Goal: Task Accomplishment & Management: Manage account settings

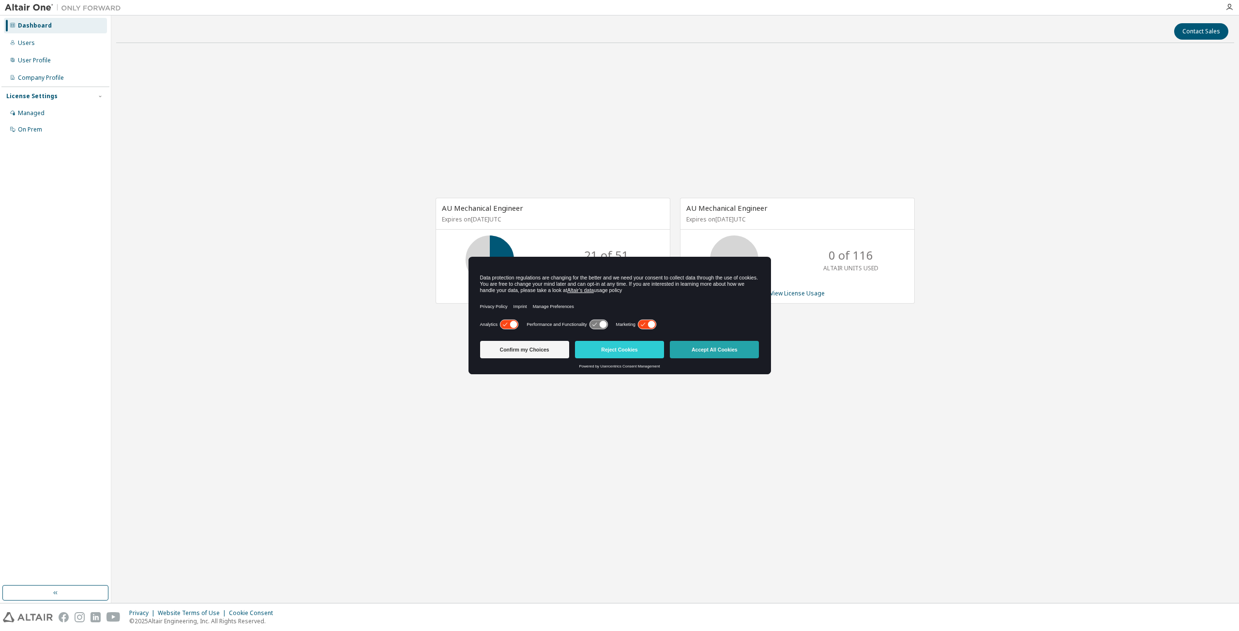
drag, startPoint x: 702, startPoint y: 349, endPoint x: 706, endPoint y: 352, distance: 5.0
click at [703, 349] on button "Accept All Cookies" at bounding box center [714, 349] width 89 height 17
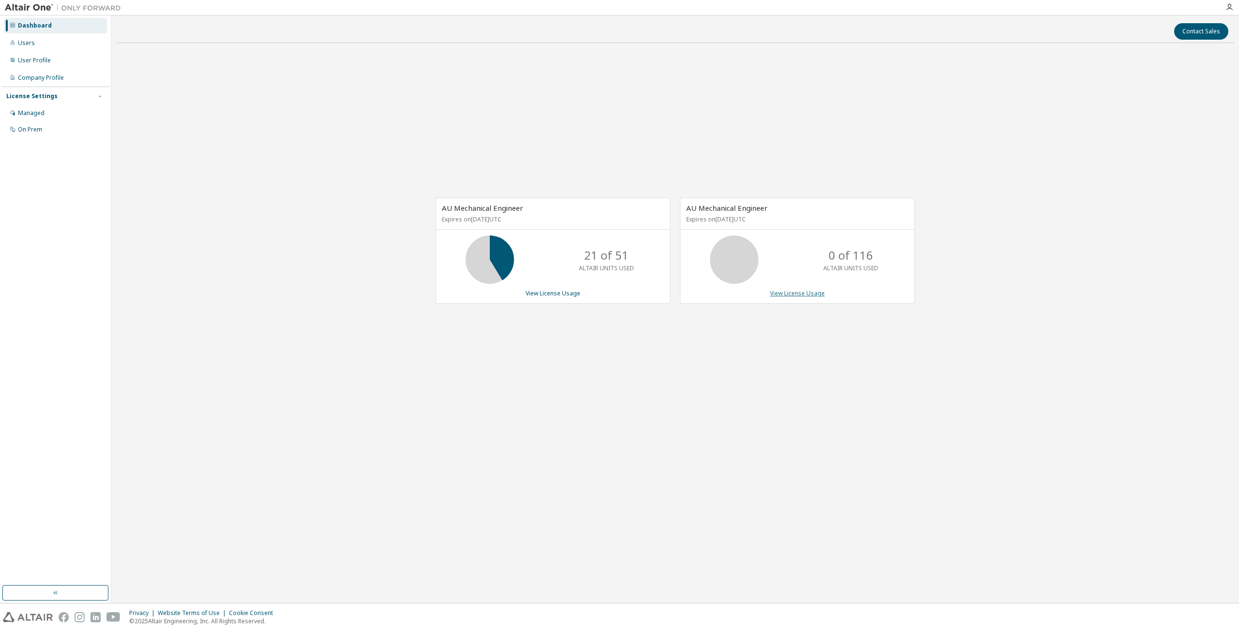
click at [790, 294] on link "View License Usage" at bounding box center [797, 293] width 55 height 8
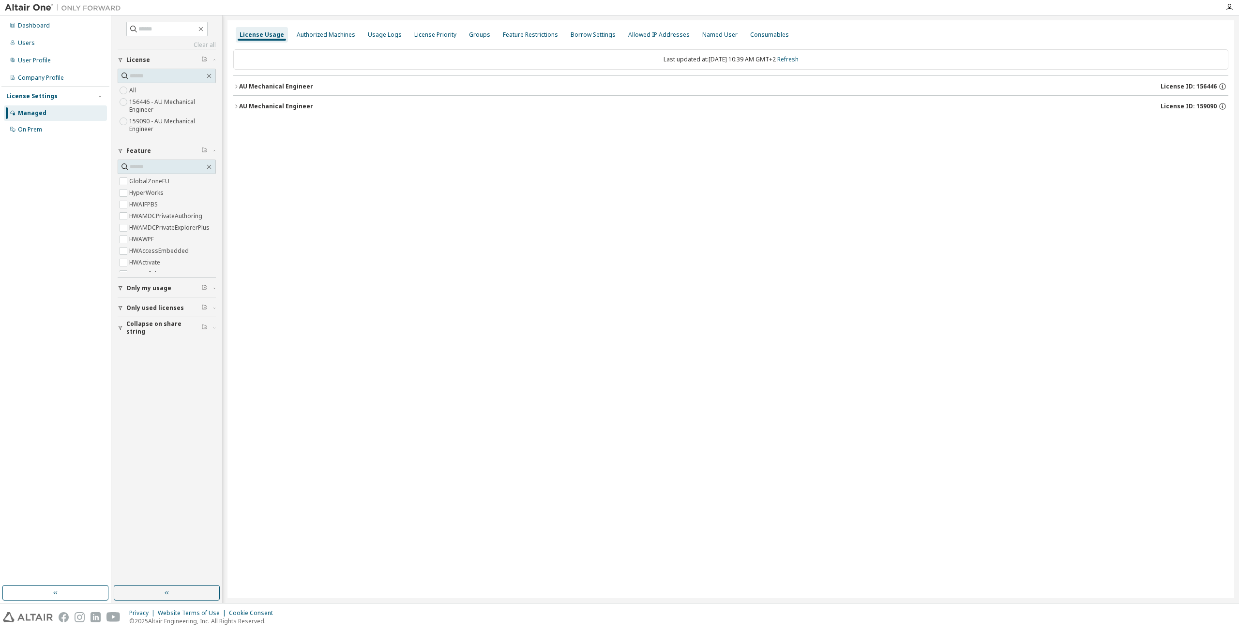
click at [242, 87] on div "AU Mechanical Engineer" at bounding box center [276, 87] width 74 height 8
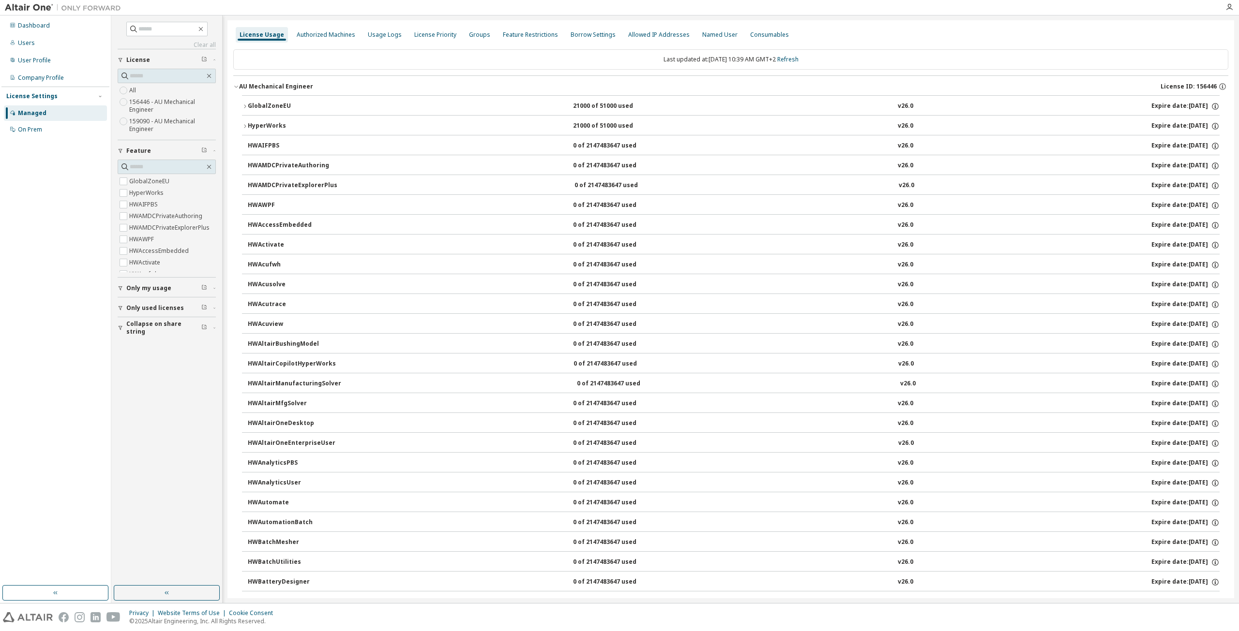
click at [239, 87] on div "AU Mechanical Engineer" at bounding box center [276, 87] width 74 height 8
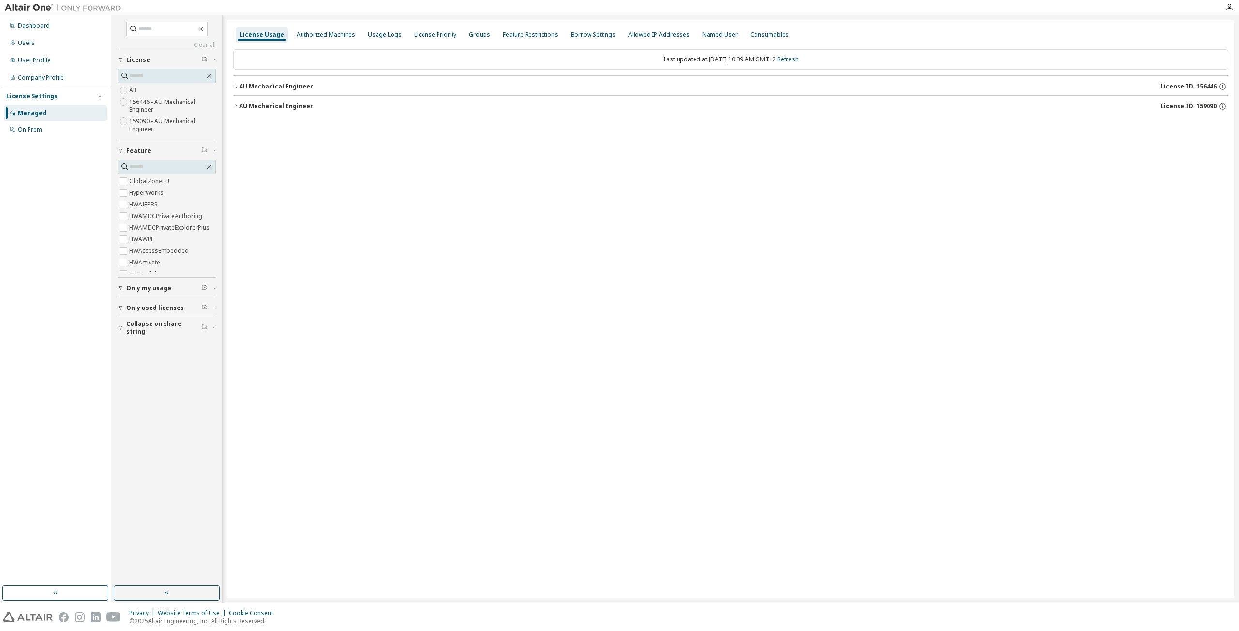
click at [236, 109] on icon "button" at bounding box center [236, 107] width 6 height 6
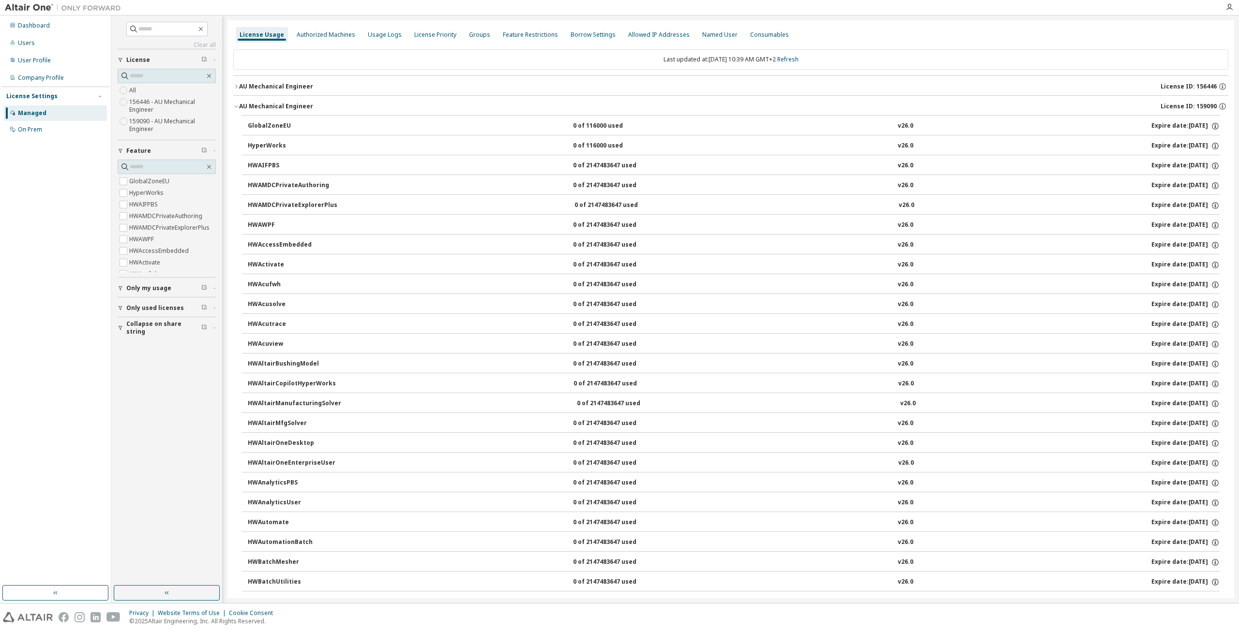
click at [34, 119] on div "Managed" at bounding box center [55, 112] width 103 height 15
click at [929, 38] on div "License Usage Authorized Machines Usage Logs License Priority Groups Feature Re…" at bounding box center [730, 34] width 995 height 17
click at [312, 39] on div "Authorized Machines" at bounding box center [326, 34] width 66 height 15
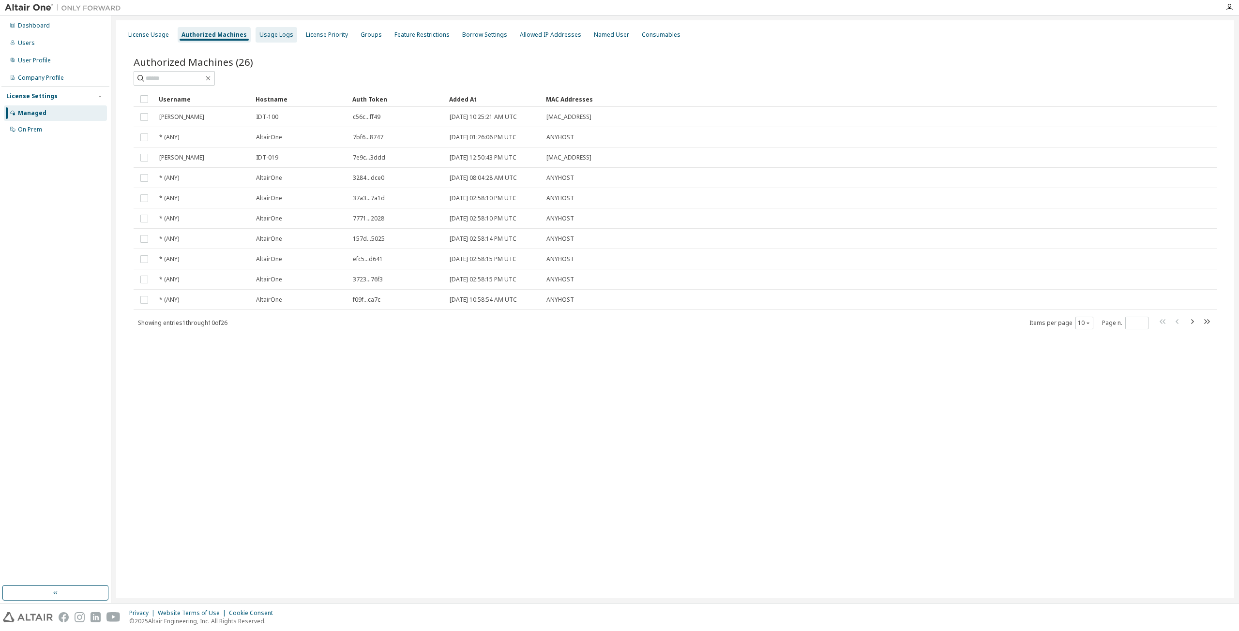
click at [273, 28] on div "Usage Logs" at bounding box center [276, 34] width 42 height 15
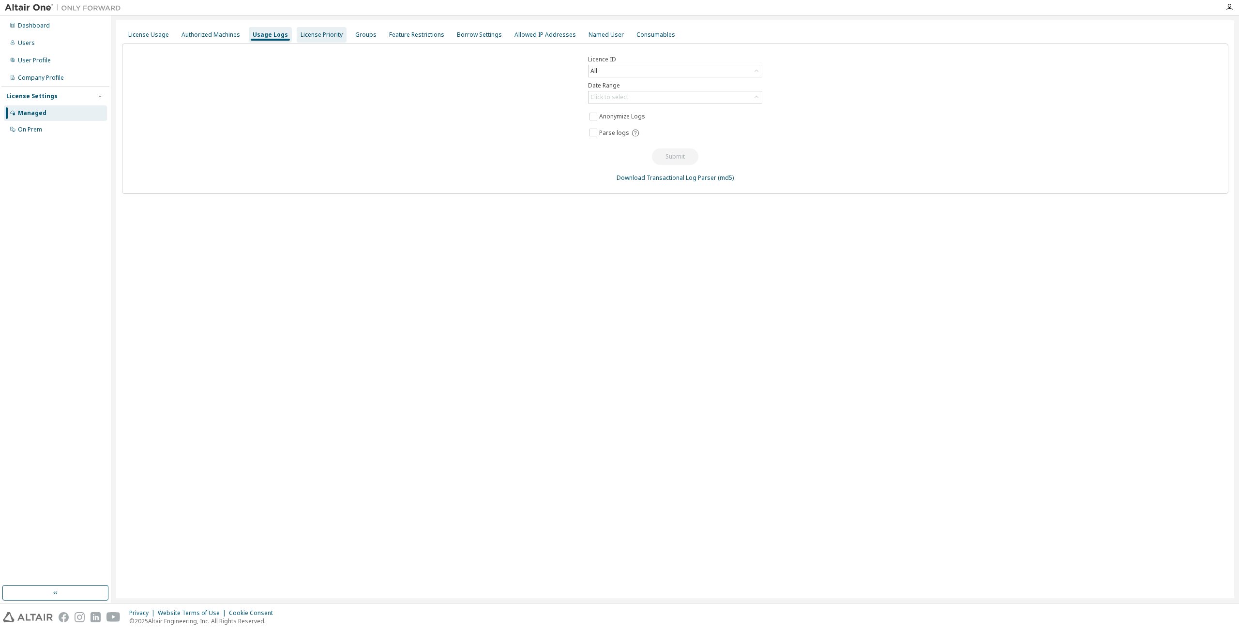
click at [321, 33] on div "License Priority" at bounding box center [321, 35] width 42 height 8
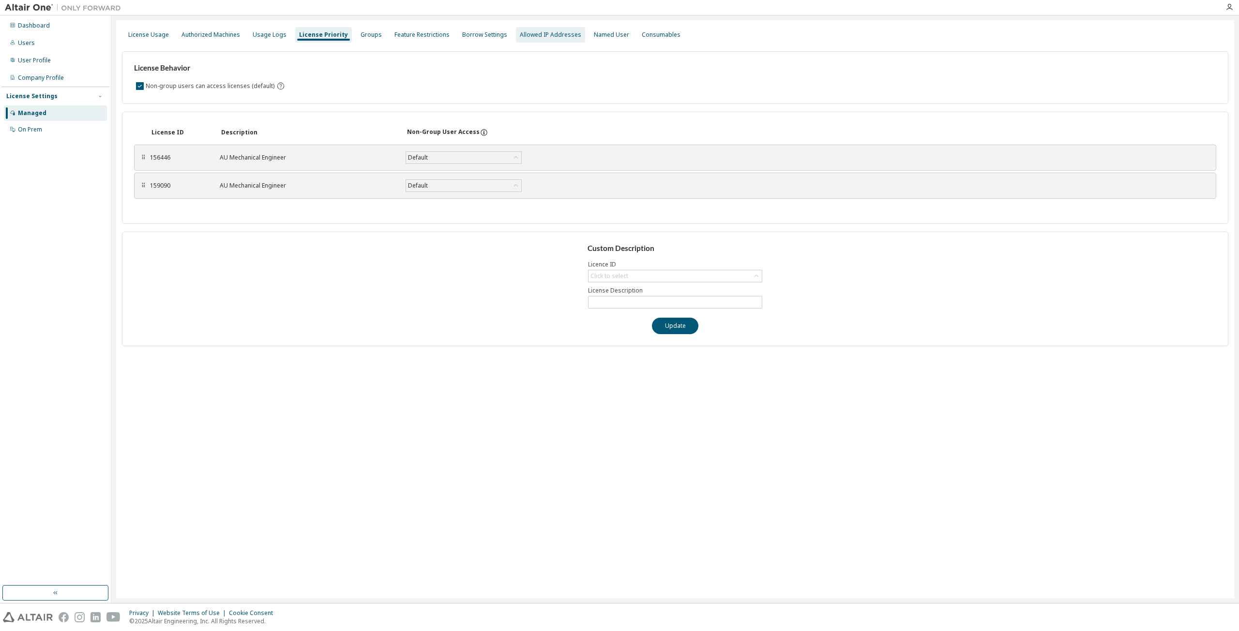
click at [540, 33] on div "Allowed IP Addresses" at bounding box center [550, 35] width 61 height 8
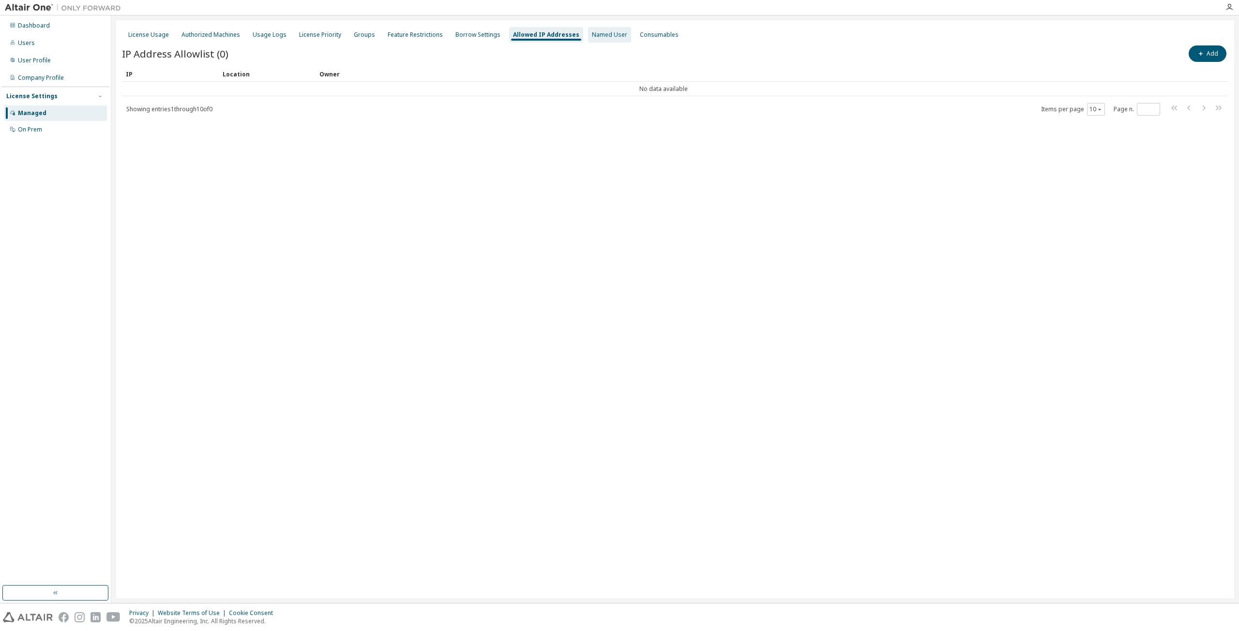
drag, startPoint x: 594, startPoint y: 32, endPoint x: 599, endPoint y: 38, distance: 7.5
click at [595, 32] on div "Named User" at bounding box center [609, 35] width 35 height 8
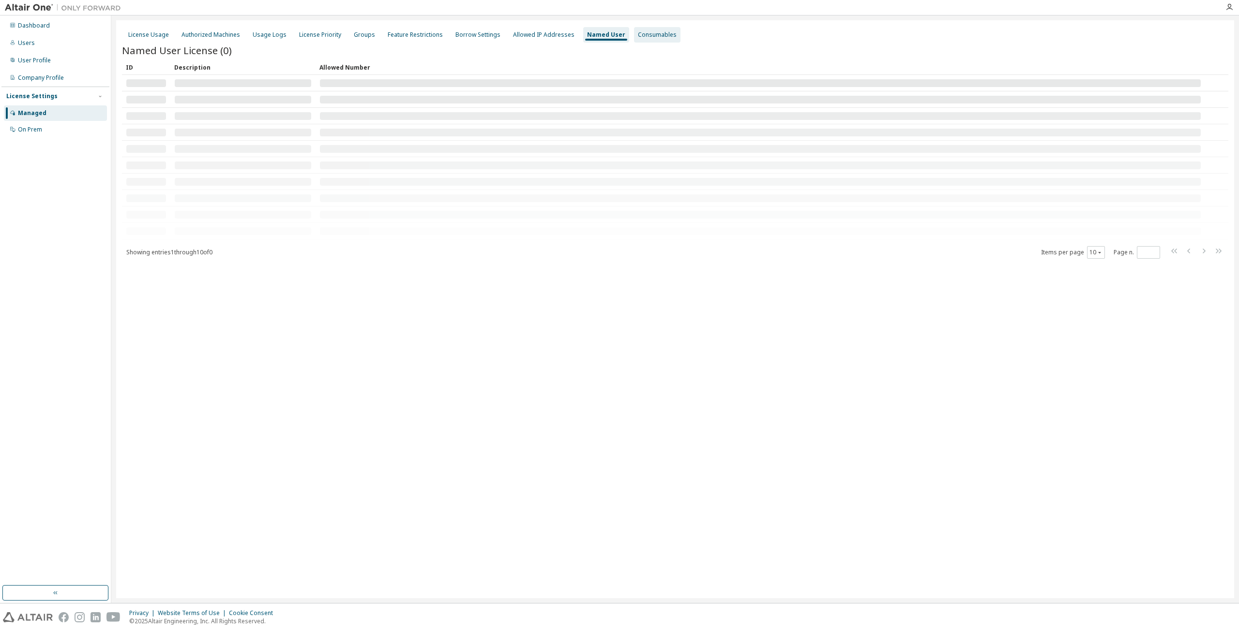
click at [634, 39] on div "Consumables" at bounding box center [657, 34] width 46 height 15
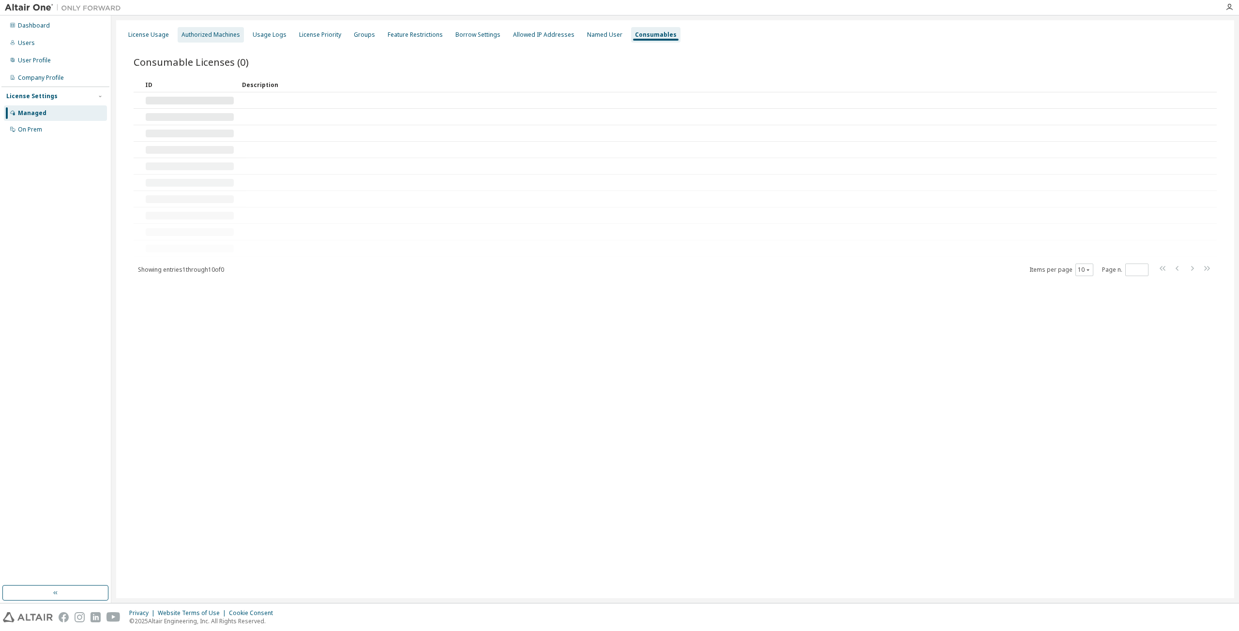
click at [207, 32] on div "Authorized Machines" at bounding box center [210, 35] width 59 height 8
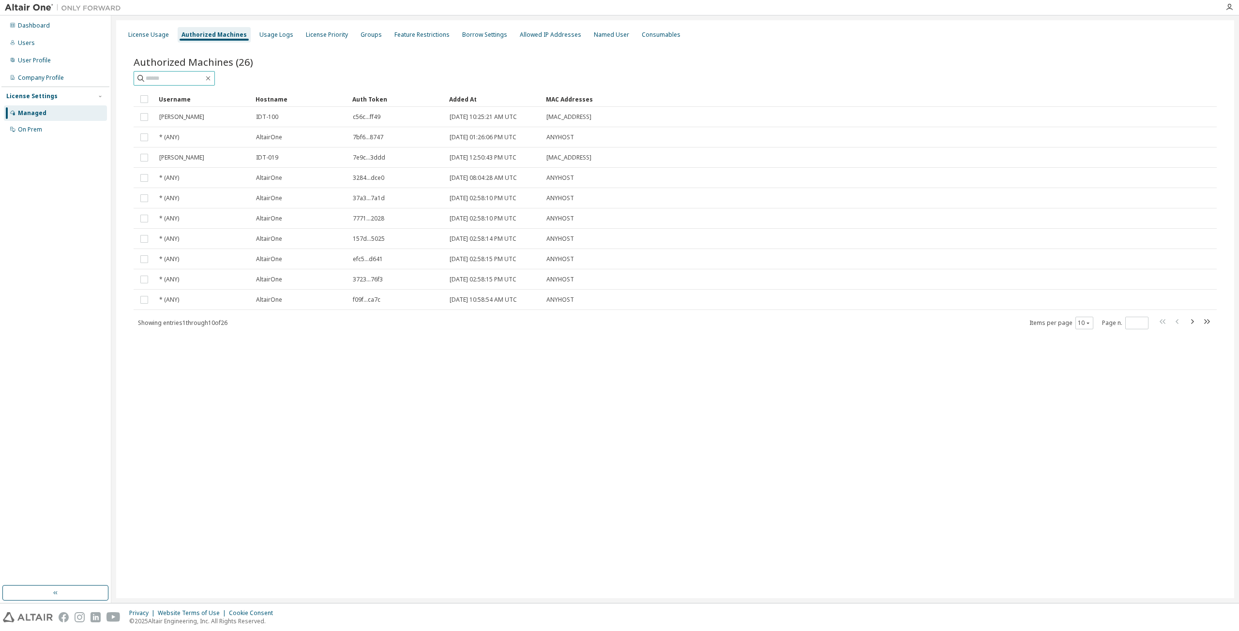
click at [188, 77] on input "text" at bounding box center [175, 79] width 58 height 10
click at [1015, 468] on div "License Usage Authorized Machines Usage Logs License Priority Groups Feature Re…" at bounding box center [675, 309] width 1118 height 578
click at [131, 37] on div "License Usage" at bounding box center [148, 35] width 41 height 8
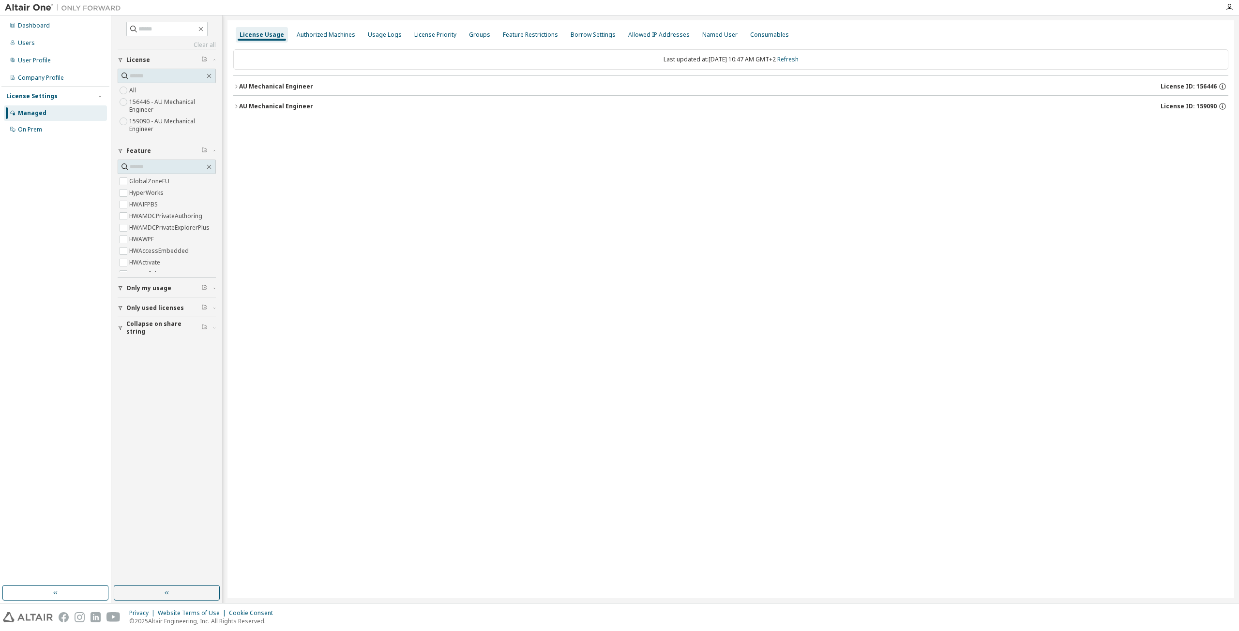
click at [1123, 154] on div "License Usage Authorized Machines Usage Logs License Priority Groups Feature Re…" at bounding box center [730, 309] width 1006 height 578
click at [1200, 86] on span "License ID: 156446" at bounding box center [1188, 87] width 56 height 8
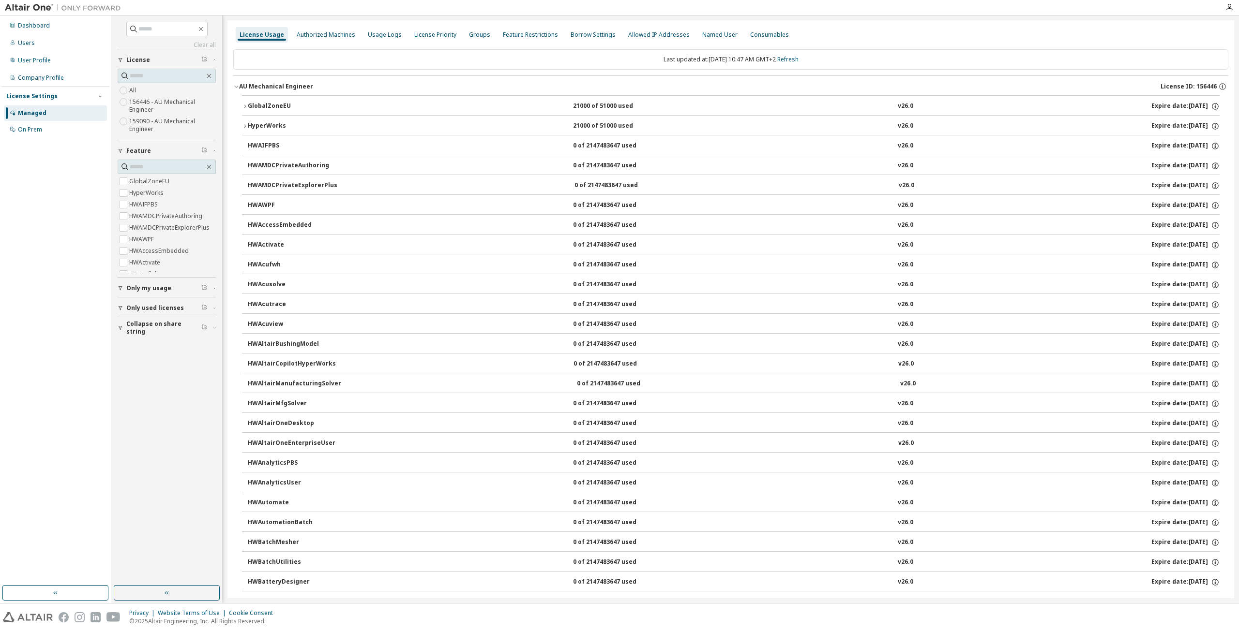
click at [1190, 87] on span "License ID: 156446" at bounding box center [1188, 87] width 56 height 8
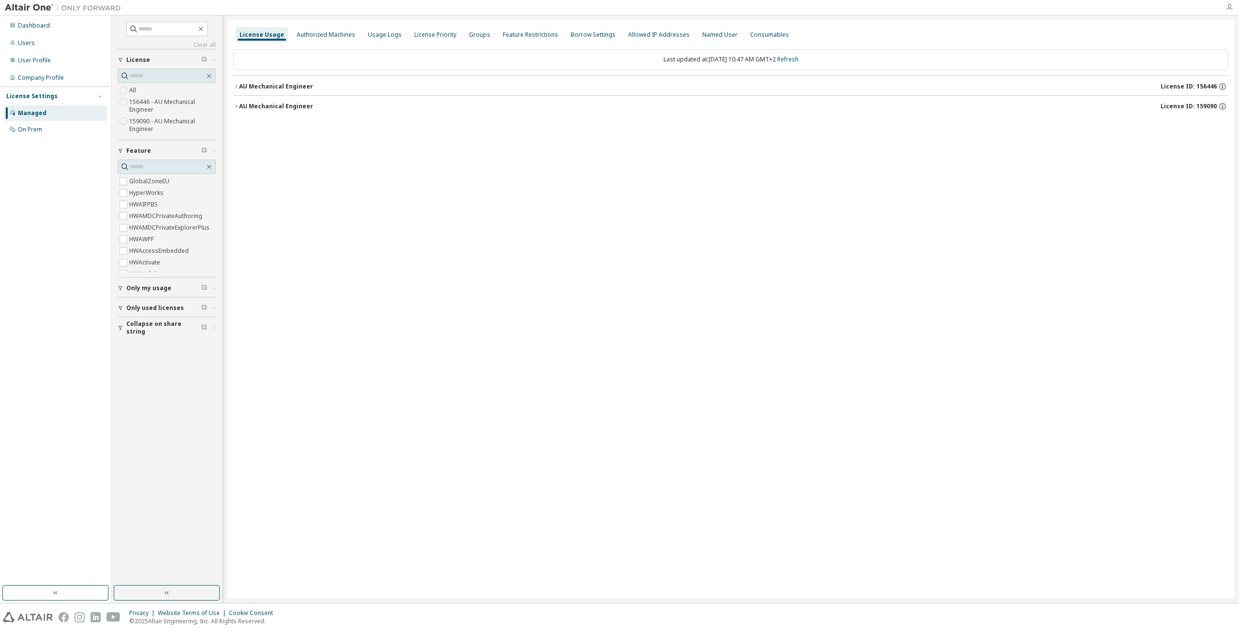
click at [1228, 10] on icon "button" at bounding box center [1229, 7] width 8 height 8
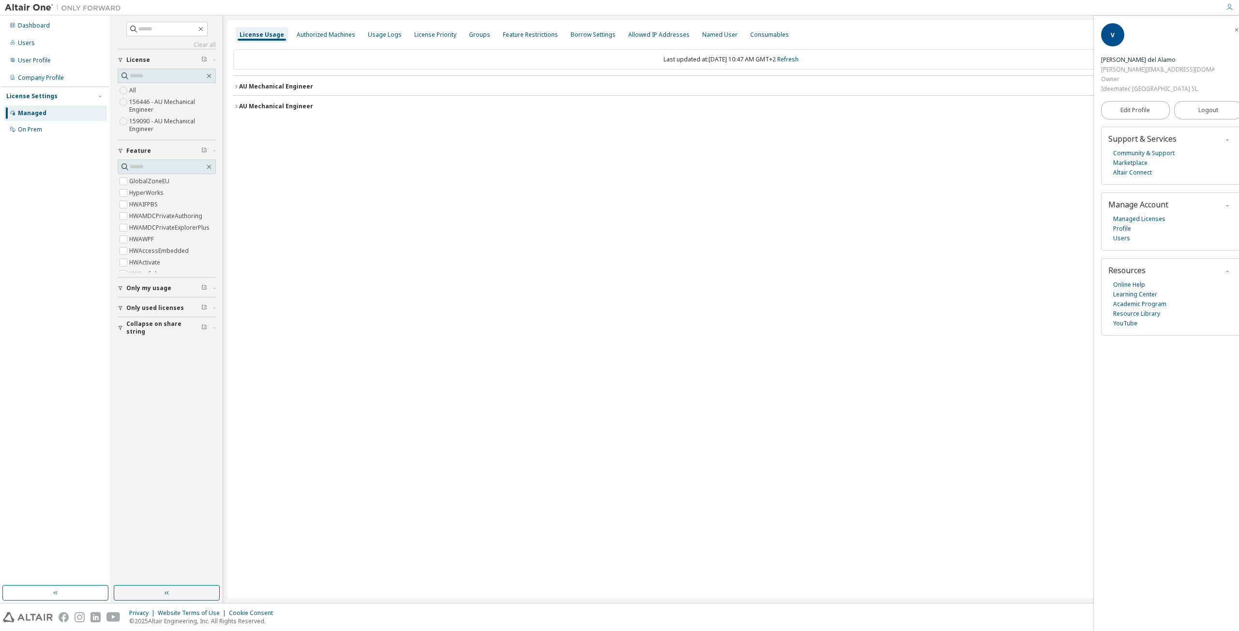
click at [523, 191] on div "License Usage Authorized Machines Usage Logs License Priority Groups Feature Re…" at bounding box center [730, 309] width 1006 height 578
click at [314, 35] on div "Authorized Machines" at bounding box center [326, 35] width 59 height 8
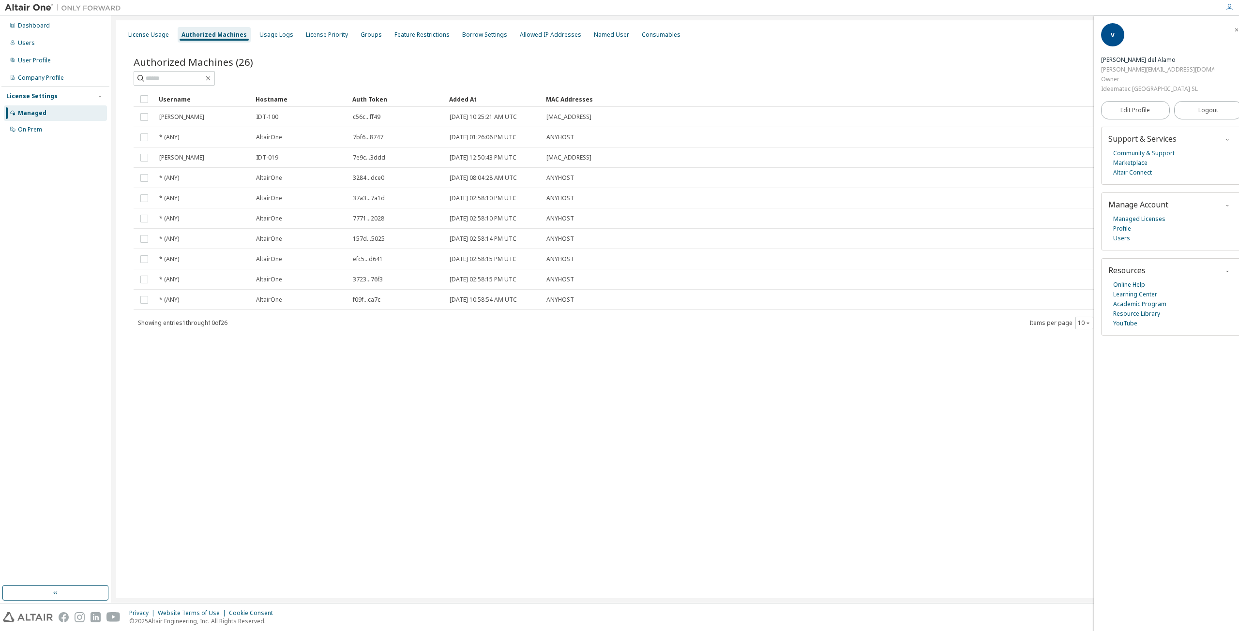
click at [226, 36] on div "Authorized Machines" at bounding box center [213, 35] width 65 height 8
click at [311, 381] on div "License Usage Authorized Machines Usage Logs License Priority Groups Feature Re…" at bounding box center [675, 309] width 1118 height 578
click at [178, 76] on input "text" at bounding box center [175, 79] width 58 height 10
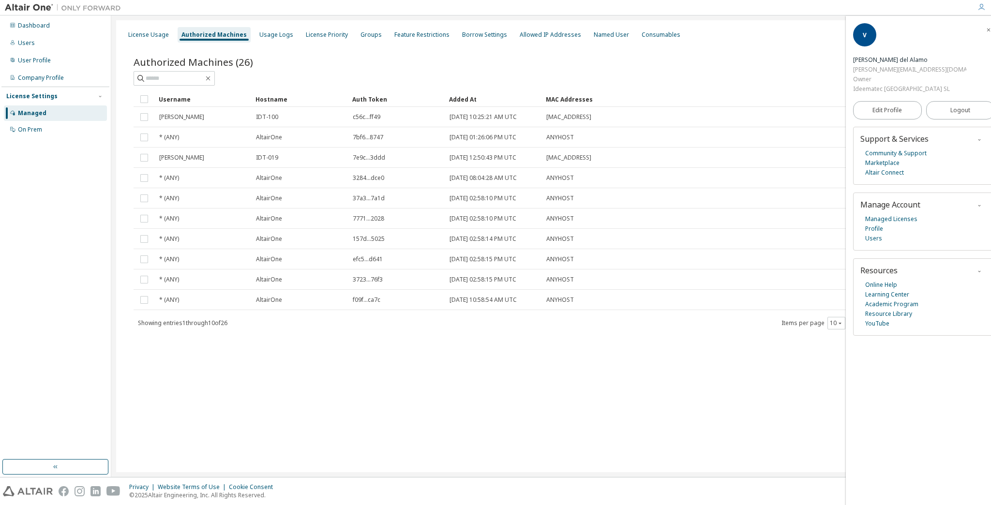
click at [984, 31] on span "button" at bounding box center [989, 29] width 10 height 15
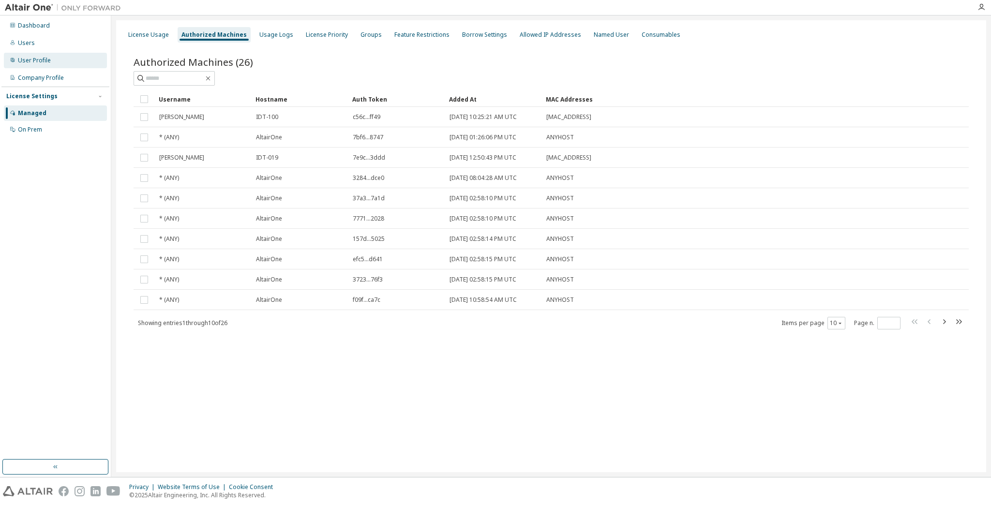
click at [34, 60] on div "User Profile" at bounding box center [34, 61] width 33 height 8
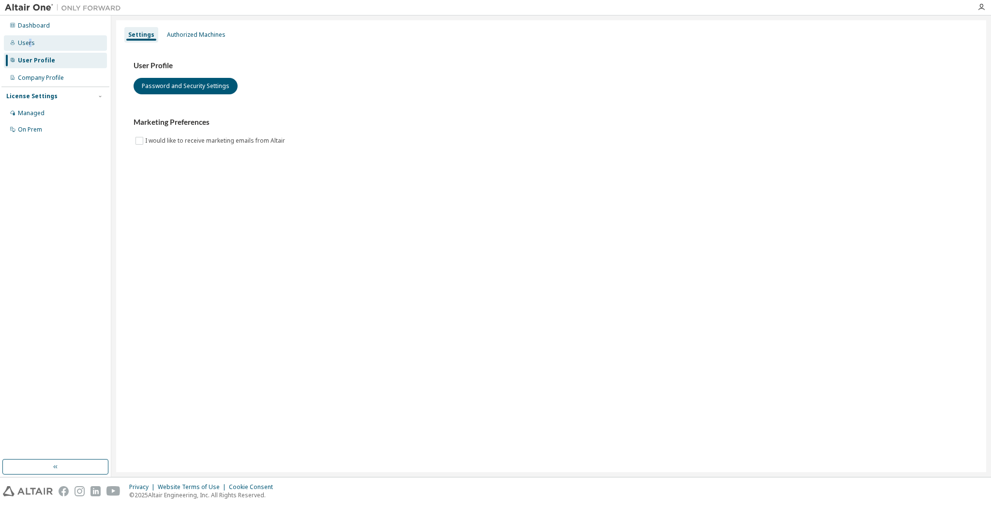
drag, startPoint x: 27, startPoint y: 41, endPoint x: 31, endPoint y: 37, distance: 5.5
click at [31, 37] on div "Users" at bounding box center [55, 42] width 103 height 15
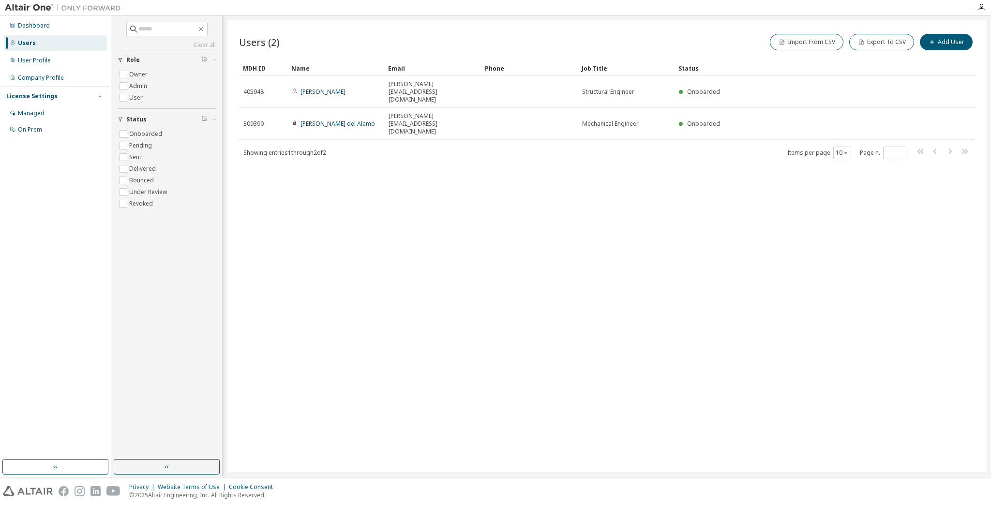
click at [348, 219] on div "Users (2) Import From CSV Export To CSV Add User Clear Load Save Save As Field …" at bounding box center [606, 246] width 759 height 452
click at [950, 39] on button "Add User" at bounding box center [946, 42] width 53 height 16
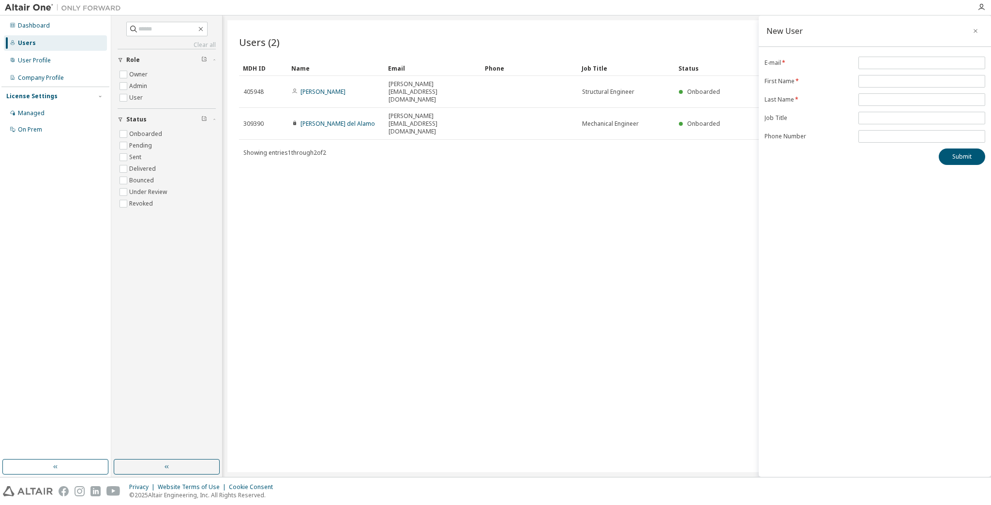
click at [471, 262] on div "Users (2) Import From CSV Export To CSV Add User Clear Load Save Save As Field …" at bounding box center [606, 246] width 759 height 452
click at [344, 192] on div "Users (2) Import From CSV Export To CSV Add User Clear Load Save Save As Field …" at bounding box center [606, 246] width 759 height 452
click at [29, 56] on div "User Profile" at bounding box center [55, 60] width 103 height 15
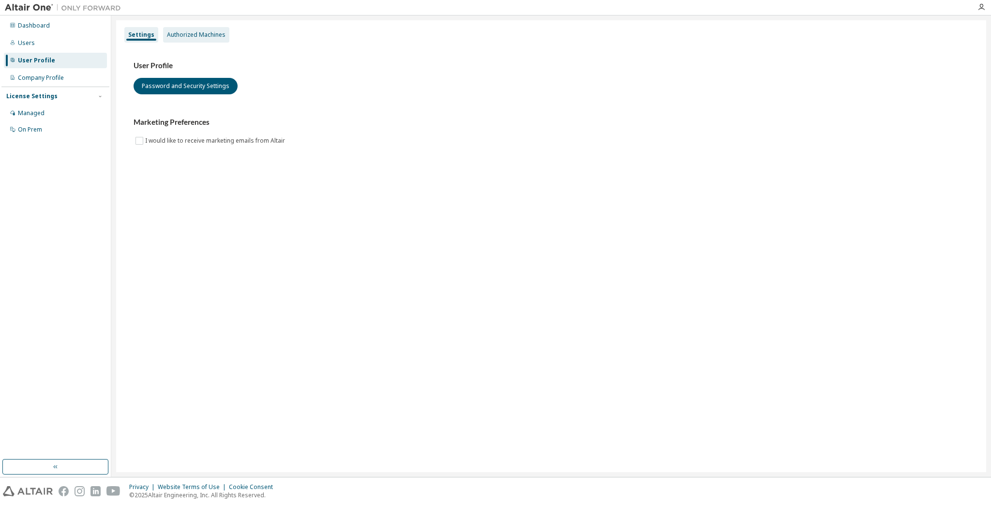
click at [207, 39] on div "Authorized Machines" at bounding box center [196, 34] width 66 height 15
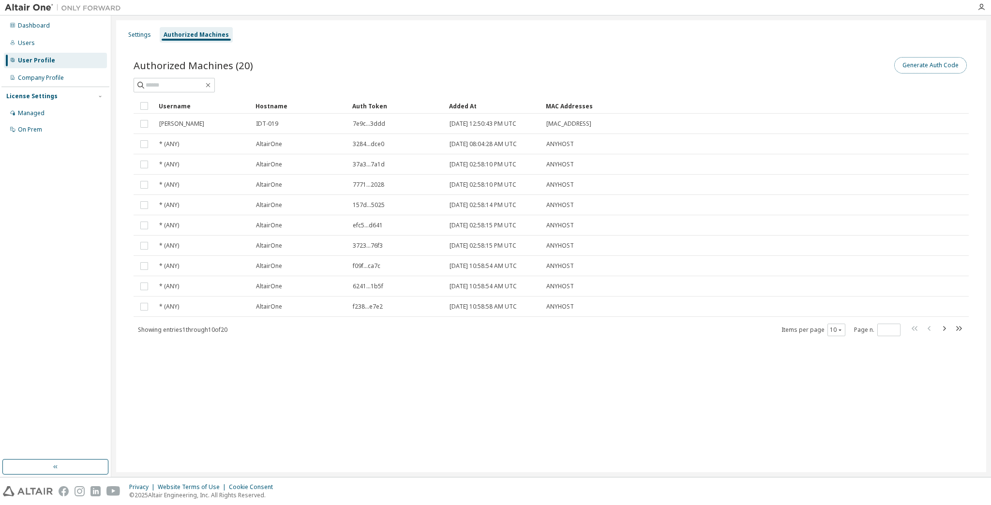
click at [925, 59] on button "Generate Auth Code" at bounding box center [930, 65] width 73 height 16
